Goal: Transaction & Acquisition: Purchase product/service

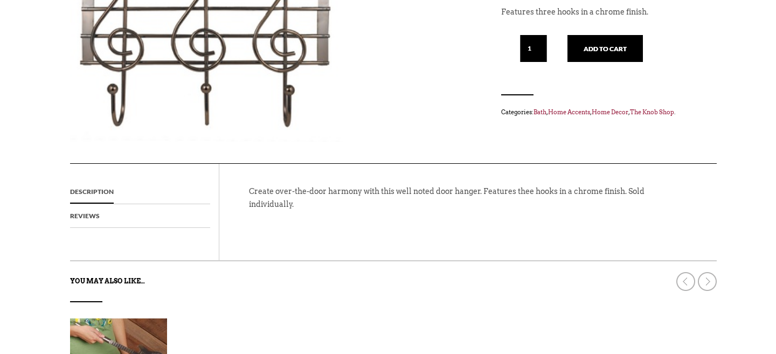
scroll to position [195, 0]
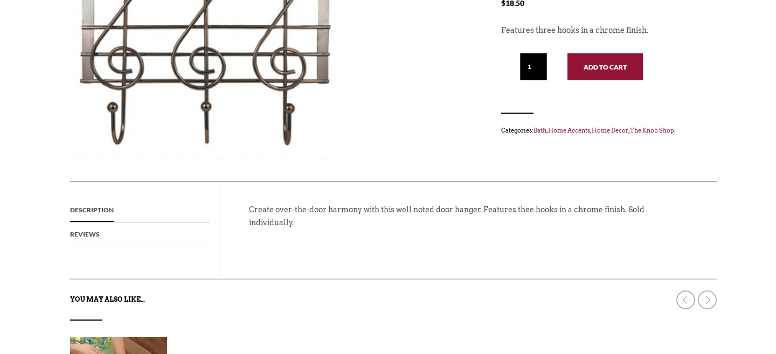
click at [596, 73] on button "Add to cart" at bounding box center [605, 66] width 75 height 27
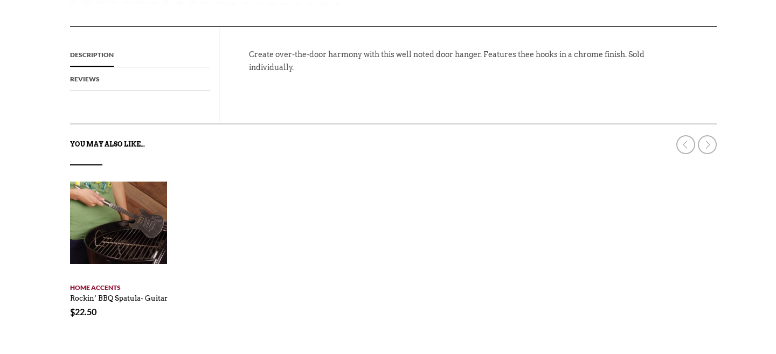
scroll to position [350, 0]
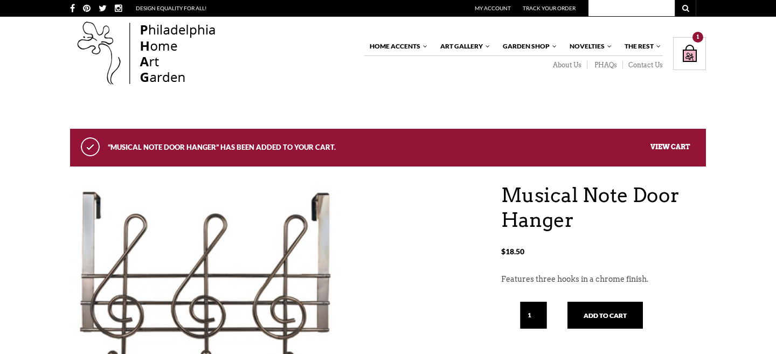
click at [653, 143] on link "View cart" at bounding box center [670, 146] width 39 height 8
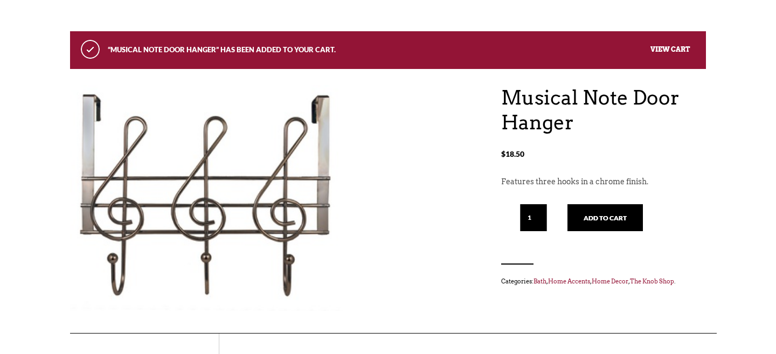
scroll to position [53, 0]
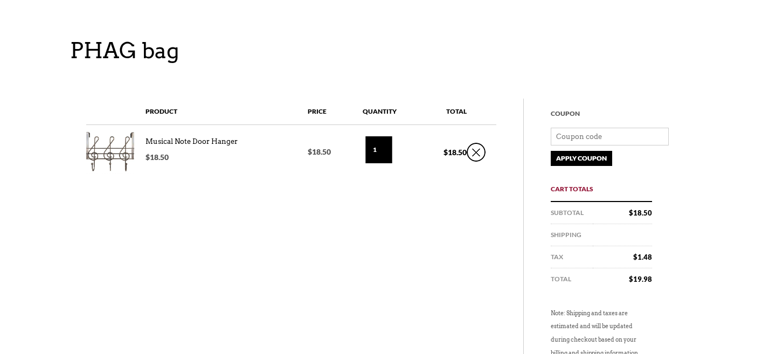
scroll to position [84, 0]
